Goal: Navigation & Orientation: Find specific page/section

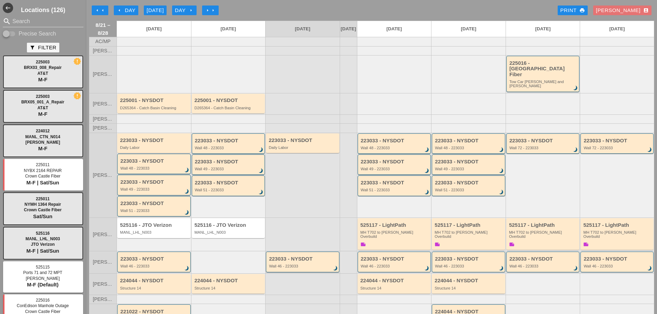
click at [98, 11] on icon "arrow_left" at bounding box center [98, 11] width 6 height 6
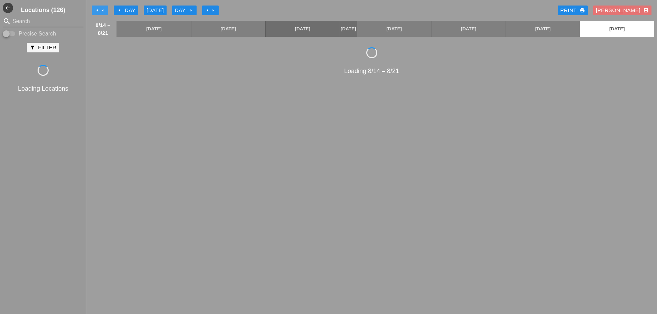
click at [98, 11] on icon "arrow_left" at bounding box center [98, 11] width 6 height 6
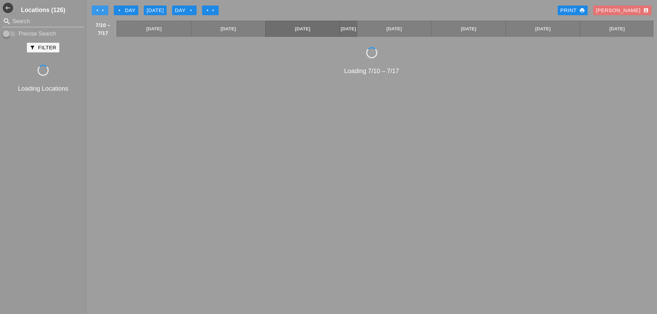
click at [98, 11] on icon "arrow_left" at bounding box center [98, 11] width 6 height 6
click at [102, 9] on icon "arrow_left" at bounding box center [103, 11] width 6 height 6
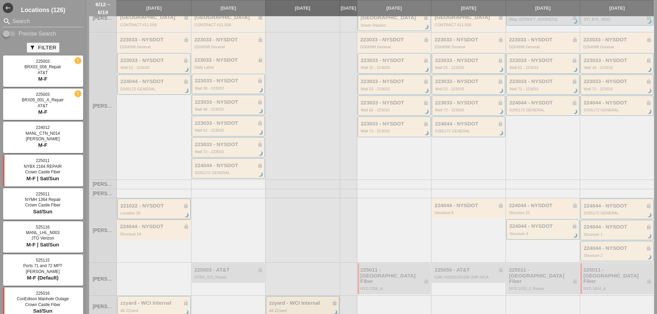
scroll to position [261, 0]
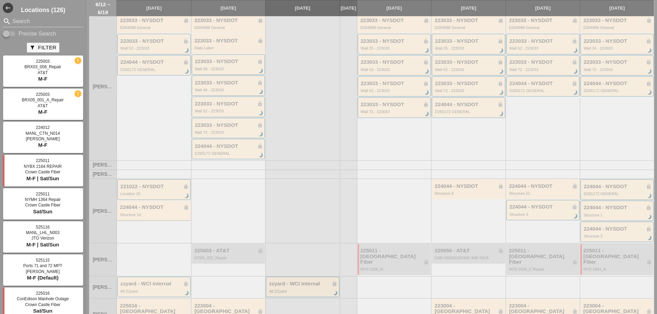
click at [156, 213] on div "Structure 14" at bounding box center [154, 215] width 69 height 4
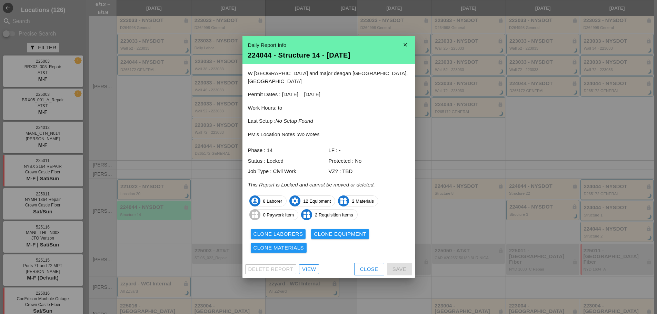
click at [401, 47] on icon "close" at bounding box center [406, 45] width 14 height 14
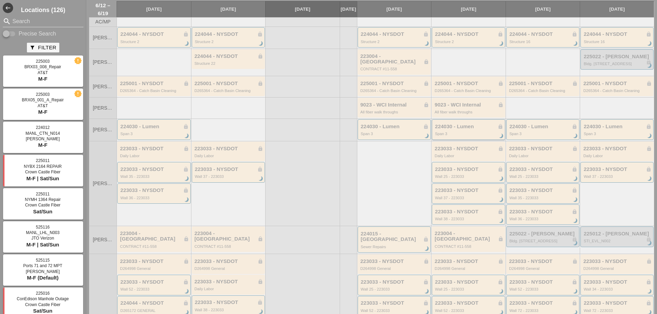
scroll to position [19, 0]
click at [443, 44] on div "Structure 2" at bounding box center [469, 42] width 68 height 4
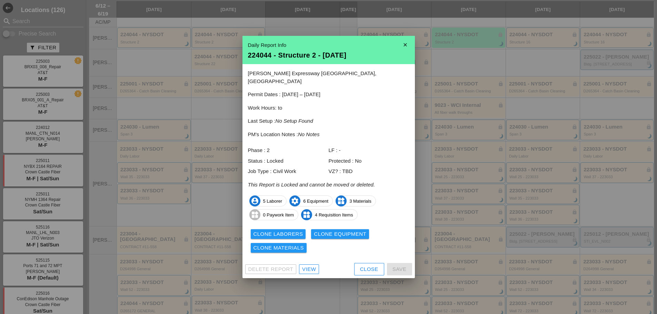
click at [217, 46] on div at bounding box center [328, 157] width 657 height 314
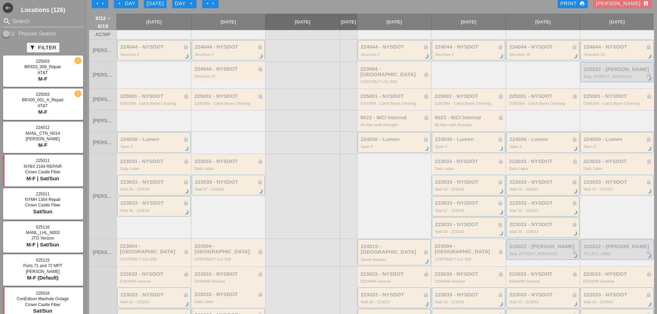
scroll to position [0, 0]
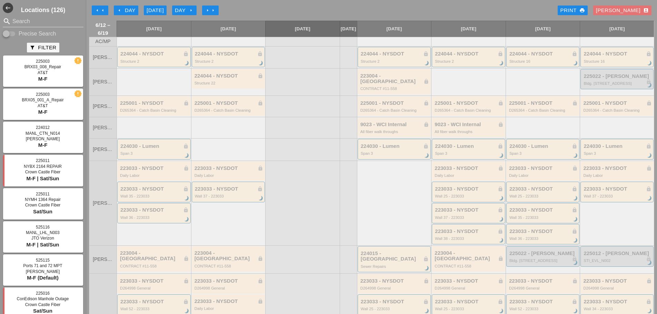
click at [207, 11] on icon "arrow_right" at bounding box center [208, 11] width 6 height 6
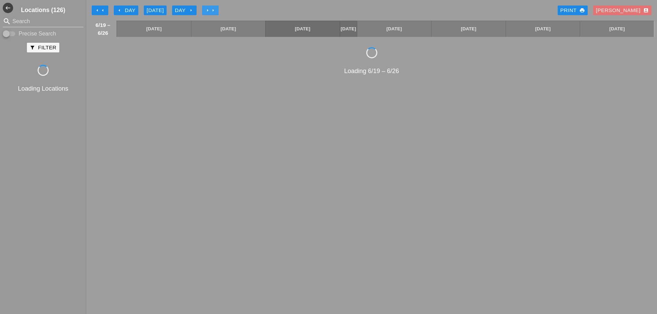
click at [207, 11] on icon "arrow_right" at bounding box center [208, 11] width 6 height 6
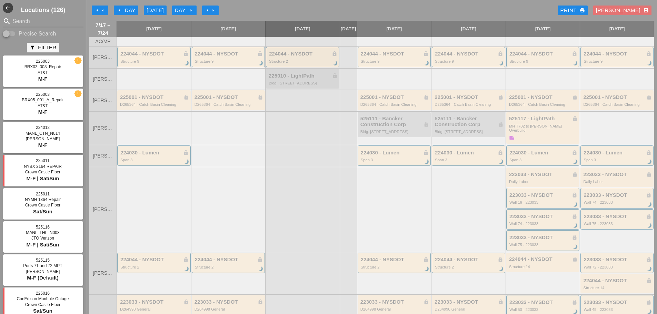
click at [342, 8] on div "arrow_left arrow_left arrow_left Day Today Day arrow_right arrow_right arrow_ri…" at bounding box center [372, 10] width 566 height 14
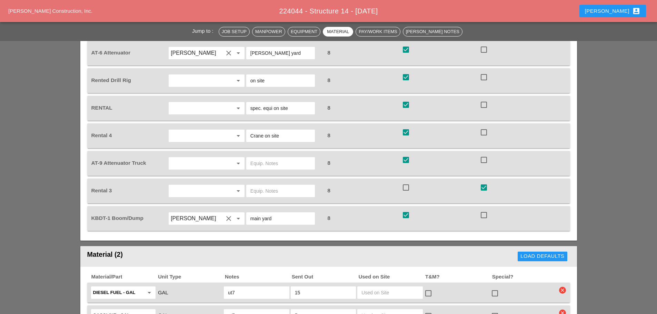
scroll to position [1137, 0]
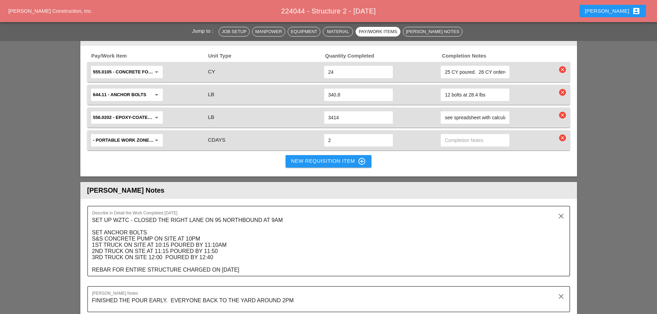
scroll to position [1001, 0]
